Goal: Task Accomplishment & Management: Complete application form

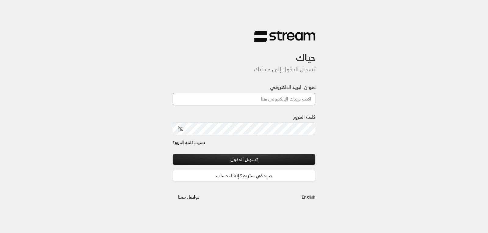
click at [296, 97] on input "عنوان البريد الإلكتروني" at bounding box center [243, 99] width 143 height 12
type input "[EMAIL_ADDRESS][DOMAIN_NAME]"
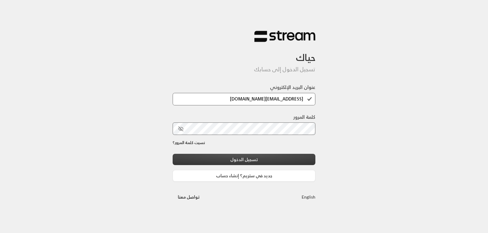
click at [254, 159] on button "تسجيل الدخول" at bounding box center [243, 159] width 143 height 11
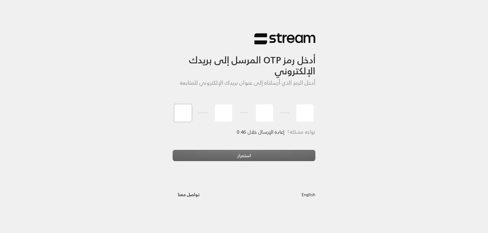
type input "5"
type input "7"
type input "3"
type input "1"
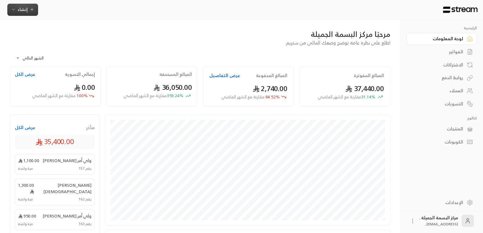
click at [27, 8] on span "إنشاء" at bounding box center [22, 9] width 23 height 8
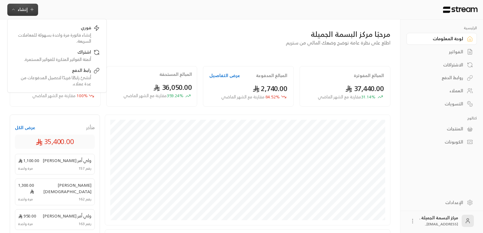
click at [22, 10] on span "إنشاء" at bounding box center [23, 9] width 10 height 8
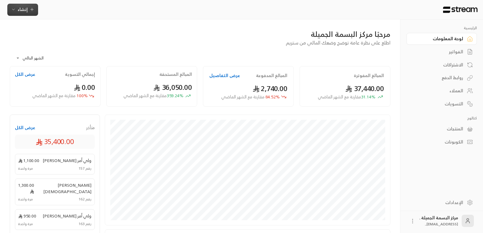
click at [22, 10] on span "إنشاء" at bounding box center [23, 9] width 10 height 8
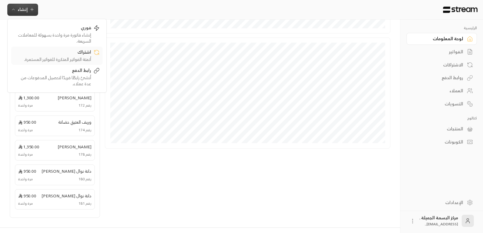
scroll to position [199, 0]
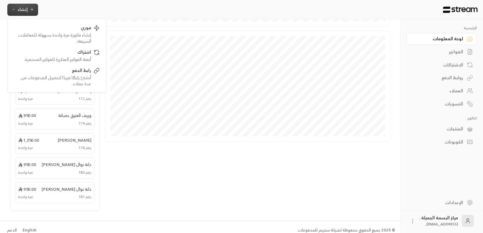
click at [452, 52] on div "الفواتير" at bounding box center [438, 52] width 49 height 6
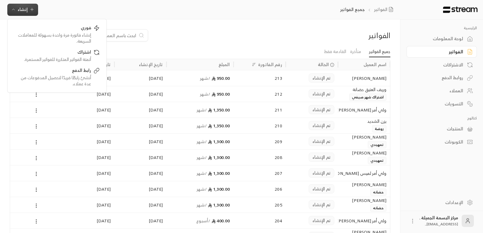
click at [452, 63] on div "الاشتراكات" at bounding box center [438, 65] width 49 height 6
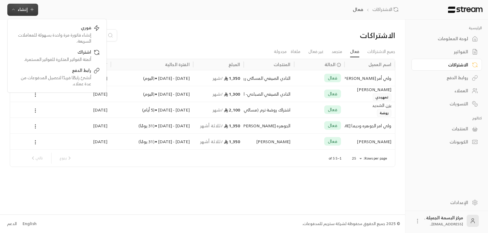
click at [466, 78] on div "روابط الدفع" at bounding box center [443, 78] width 49 height 6
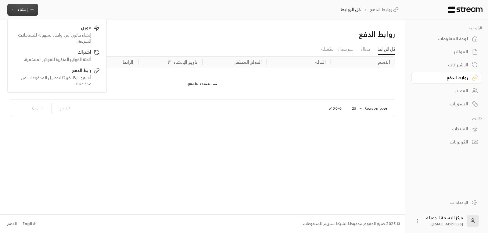
click at [454, 53] on div "الفواتير" at bounding box center [443, 52] width 49 height 6
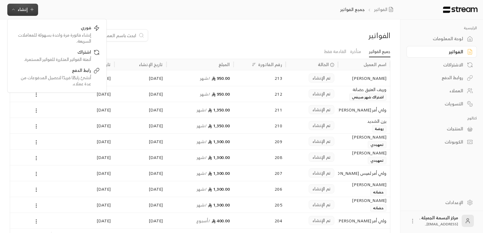
click at [11, 9] on icon "button" at bounding box center [13, 9] width 5 height 5
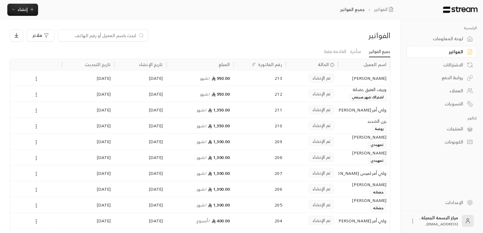
click at [459, 105] on div "التسويات" at bounding box center [438, 104] width 49 height 6
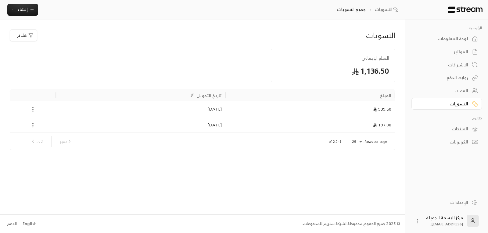
click at [461, 88] on div "العملاء" at bounding box center [443, 91] width 49 height 6
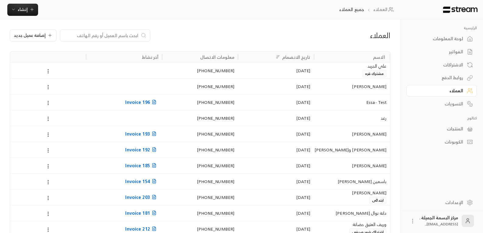
click at [452, 105] on div "التسويات" at bounding box center [438, 104] width 49 height 6
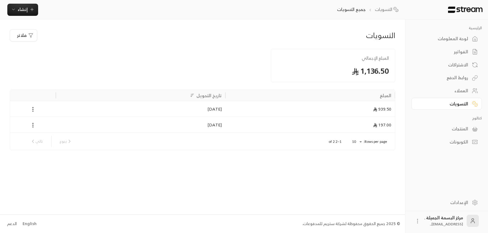
click at [454, 78] on div "روابط الدفع" at bounding box center [443, 78] width 49 height 6
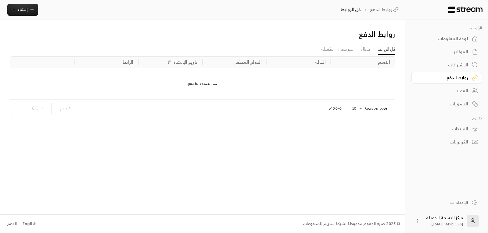
click at [458, 64] on div "الاشتراكات" at bounding box center [443, 65] width 49 height 6
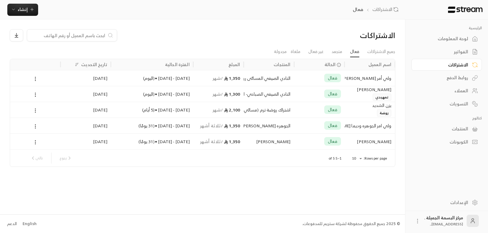
click at [458, 52] on div "الفواتير" at bounding box center [443, 52] width 49 height 6
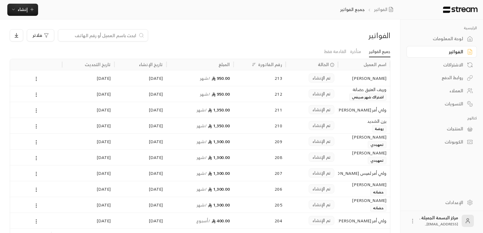
click at [447, 76] on div "روابط الدفع" at bounding box center [438, 78] width 49 height 6
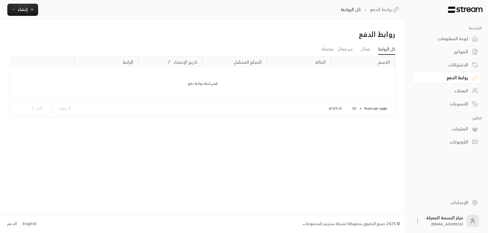
click at [467, 131] on div "المنتجات" at bounding box center [443, 129] width 49 height 6
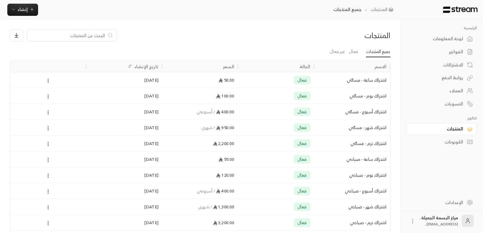
click at [458, 37] on div "لوحة المعلومات" at bounding box center [438, 39] width 49 height 6
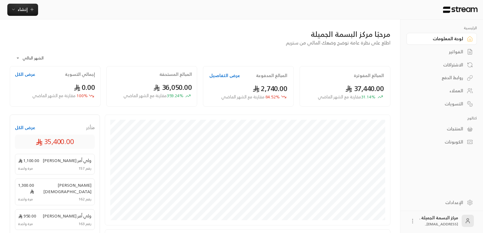
click at [24, 72] on button "عرض الكل" at bounding box center [25, 74] width 20 height 6
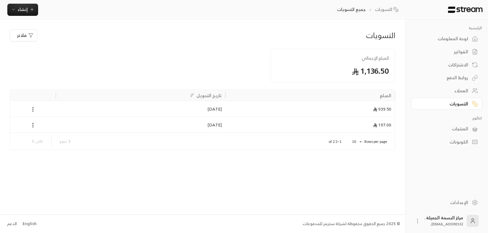
click at [456, 38] on div "لوحة المعلومات" at bounding box center [443, 39] width 49 height 6
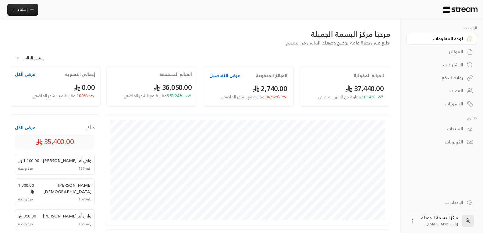
click at [469, 63] on icon at bounding box center [470, 65] width 6 height 6
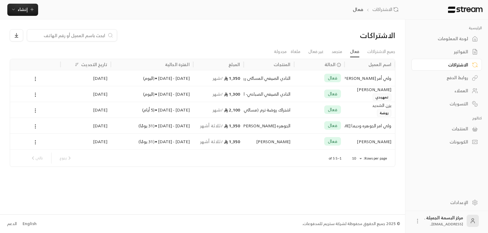
click at [466, 37] on div "لوحة المعلومات" at bounding box center [443, 39] width 49 height 6
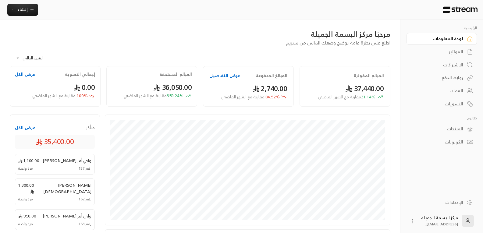
click at [456, 50] on div "الفواتير" at bounding box center [438, 52] width 49 height 6
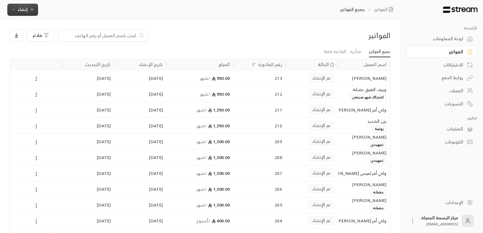
click at [30, 8] on icon "button" at bounding box center [32, 9] width 5 height 5
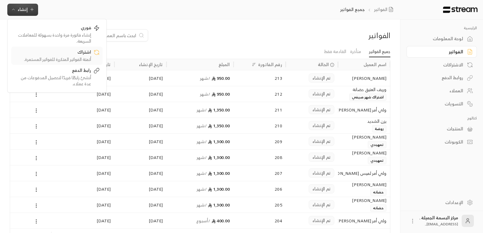
click at [76, 57] on div "أتمتة الفواتير المتكررة للفواتير المستمرة." at bounding box center [52, 59] width 77 height 6
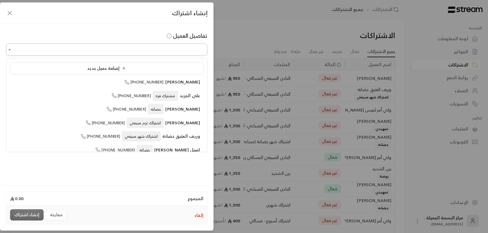
click at [103, 51] on input "اختر العميل" at bounding box center [106, 49] width 201 height 11
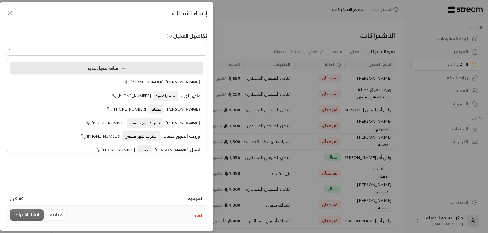
click at [105, 69] on span "إضافة عميل جديد" at bounding box center [107, 68] width 41 height 8
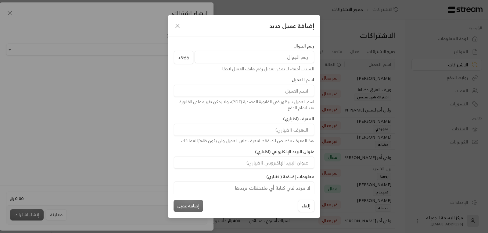
click at [296, 59] on input "tel" at bounding box center [253, 57] width 119 height 12
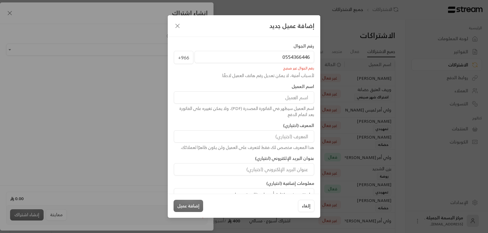
type input "0554366446"
click at [286, 96] on input at bounding box center [244, 97] width 140 height 12
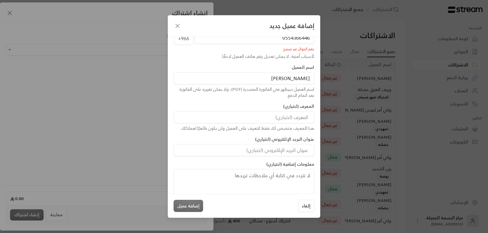
scroll to position [28, 0]
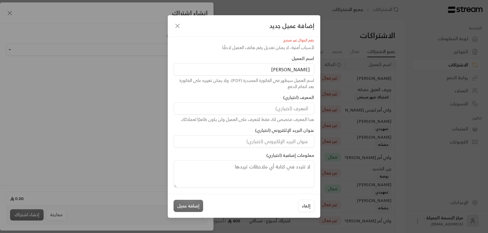
type input "[PERSON_NAME]"
click at [285, 170] on textarea at bounding box center [244, 173] width 140 height 27
click at [299, 109] on input at bounding box center [244, 108] width 140 height 12
type input "روضه"
click at [274, 173] on textarea at bounding box center [244, 173] width 140 height 27
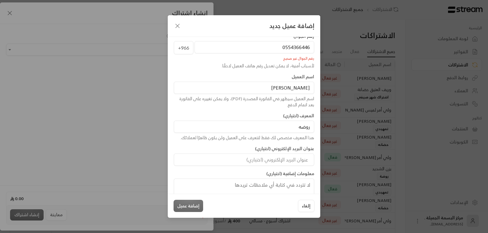
scroll to position [0, 0]
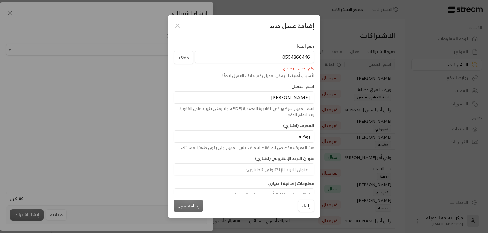
click at [272, 54] on input "0554366446" at bounding box center [253, 57] width 119 height 12
type input "0"
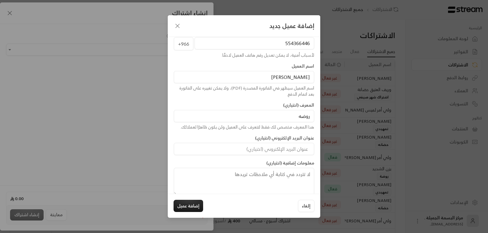
scroll to position [21, 0]
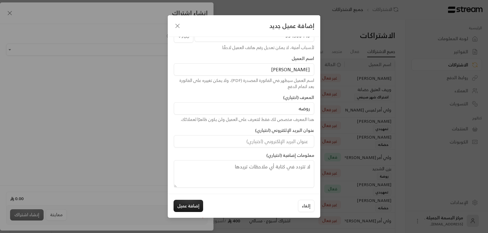
type input "554366446"
click at [282, 170] on textarea at bounding box center [244, 173] width 140 height 27
type textarea "تم استلام الزي"
click at [197, 205] on button "إضافة عميل" at bounding box center [188, 206] width 30 height 12
type input "**********"
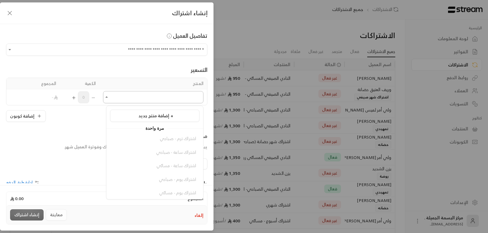
click at [168, 97] on input "اختر العميل" at bounding box center [153, 97] width 100 height 11
click at [110, 94] on icon "Close" at bounding box center [107, 97] width 6 height 6
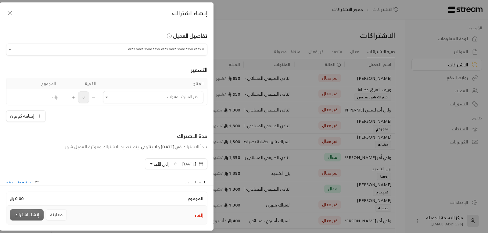
click at [201, 163] on icon "button" at bounding box center [200, 164] width 5 height 5
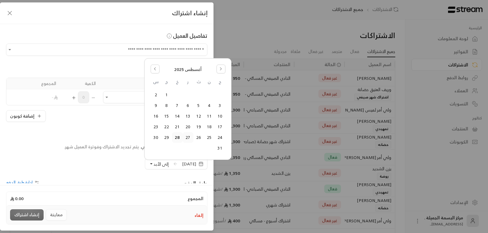
click at [188, 136] on button "27" at bounding box center [188, 138] width 10 height 10
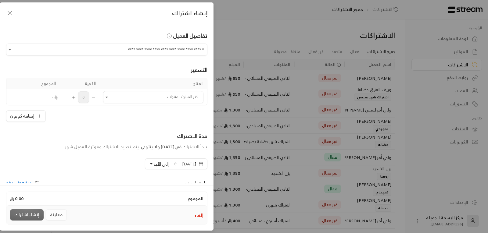
click at [153, 163] on span "إلى الأبد" at bounding box center [160, 164] width 15 height 8
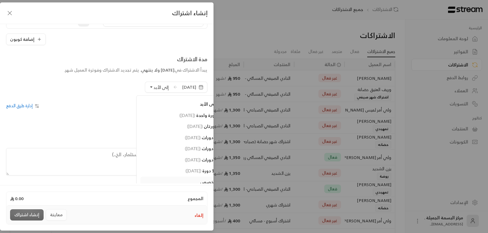
scroll to position [84, 0]
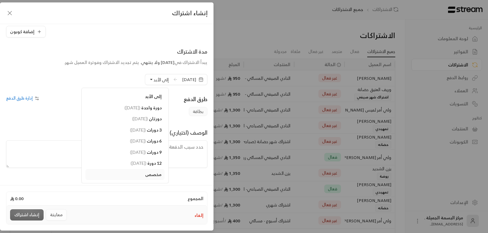
click at [145, 175] on span "مخصص" at bounding box center [153, 174] width 16 height 5
click at [171, 155] on textarea at bounding box center [106, 153] width 201 height 27
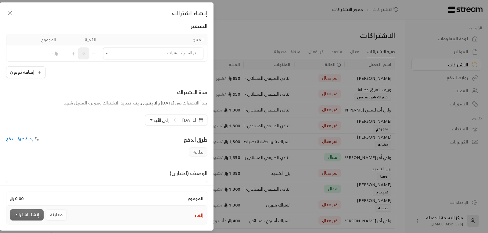
scroll to position [15, 0]
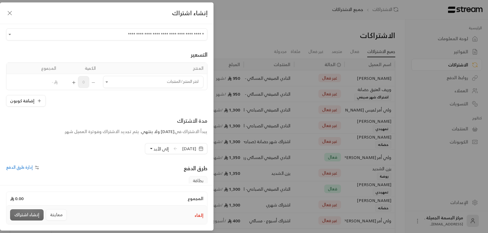
click at [192, 169] on span "طرق الدفع" at bounding box center [195, 168] width 24 height 10
click at [192, 178] on span "بطاقة" at bounding box center [198, 180] width 19 height 9
click at [192, 182] on span "بطاقة" at bounding box center [198, 180] width 19 height 9
click at [194, 179] on span "بطاقة" at bounding box center [198, 180] width 19 height 9
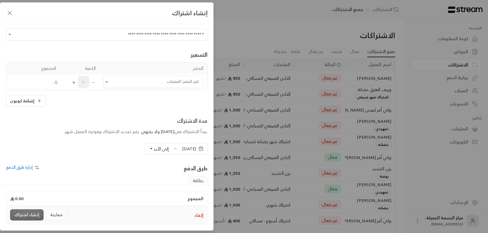
click at [194, 179] on span "بطاقة" at bounding box center [198, 180] width 19 height 9
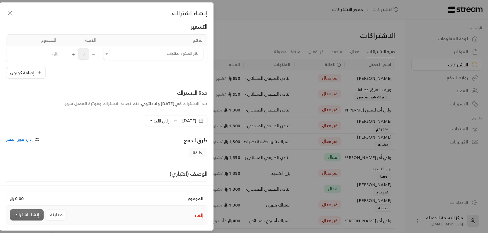
scroll to position [76, 0]
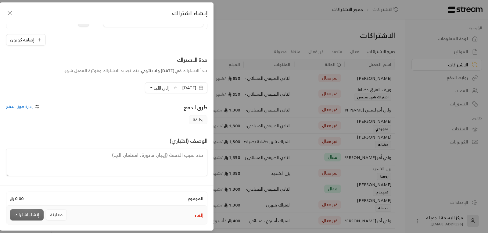
click at [27, 106] on span "إدارة طرق الدفع" at bounding box center [19, 106] width 27 height 8
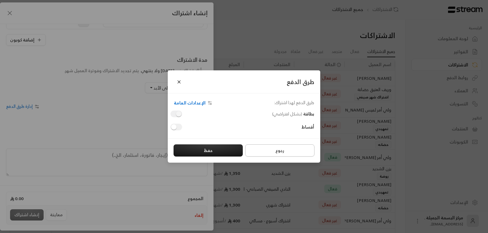
click at [270, 150] on button "رجوع" at bounding box center [279, 150] width 69 height 12
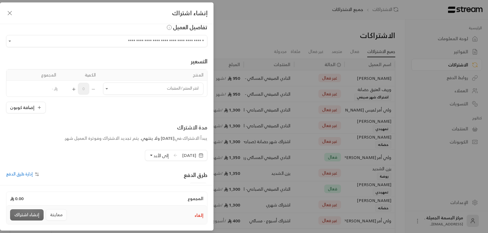
scroll to position [0, 0]
